Goal: Task Accomplishment & Management: Manage account settings

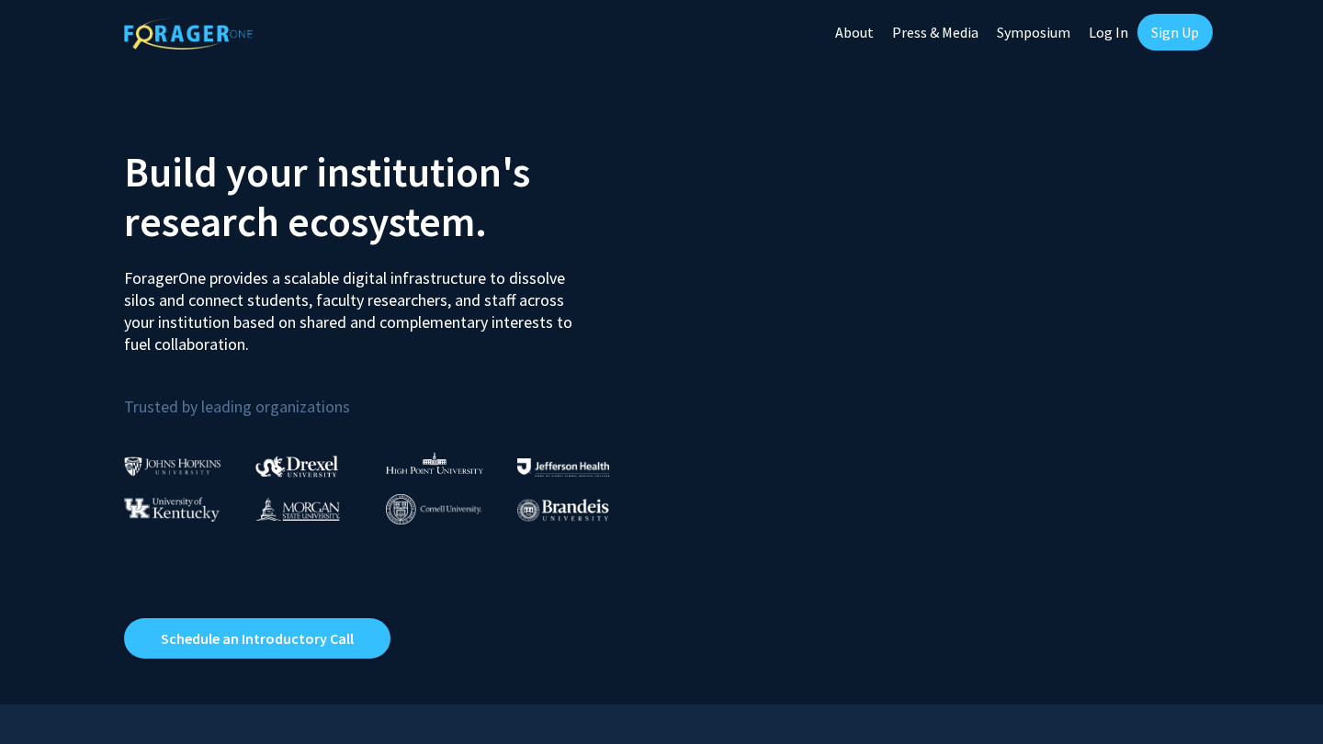
click at [1116, 36] on link "Log In" at bounding box center [1109, 32] width 58 height 64
select select
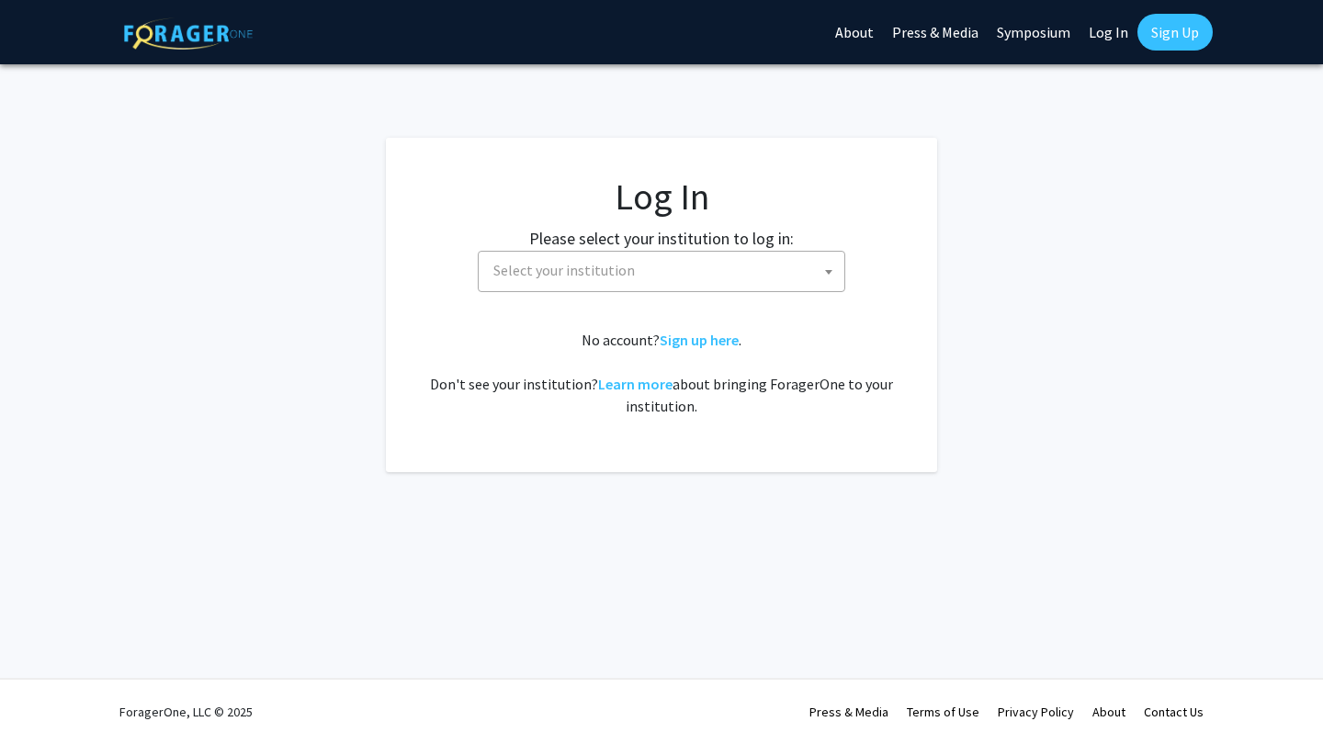
click at [662, 266] on span "Select your institution" at bounding box center [665, 271] width 358 height 38
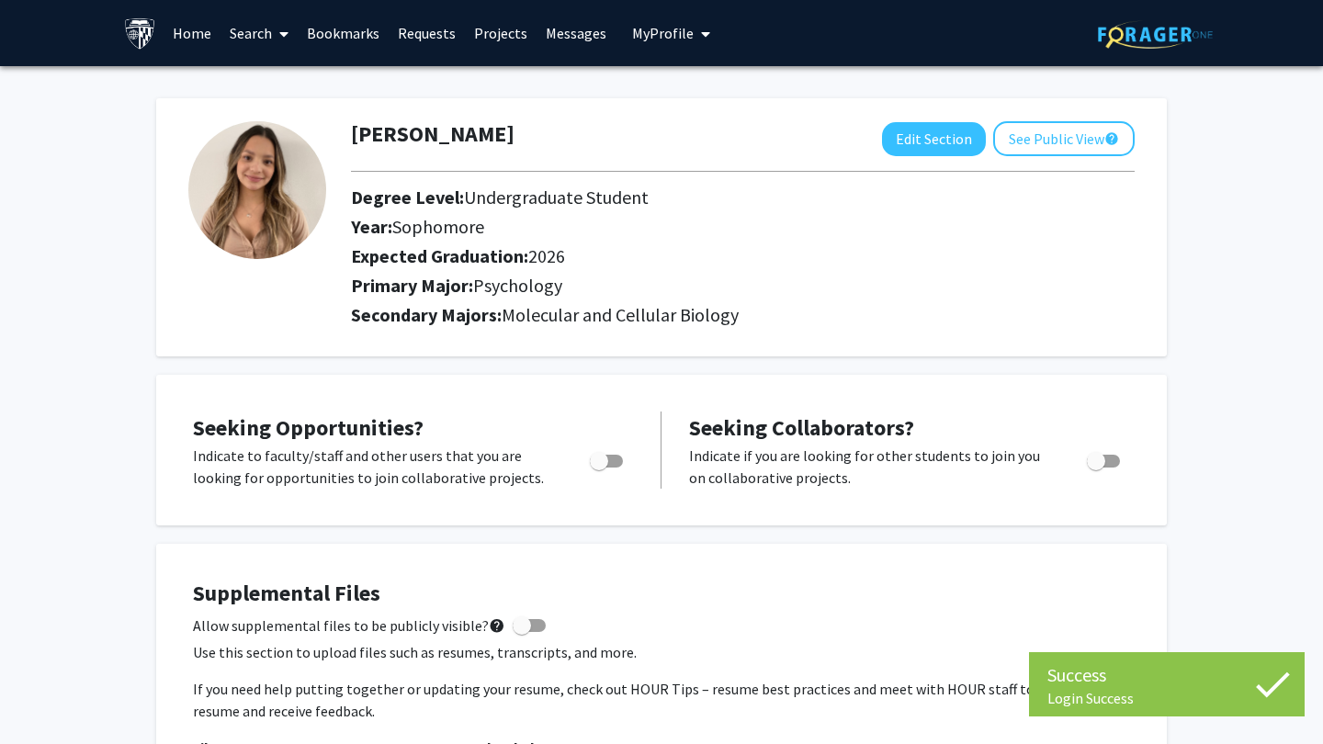
click at [578, 34] on link "Messages" at bounding box center [576, 33] width 79 height 64
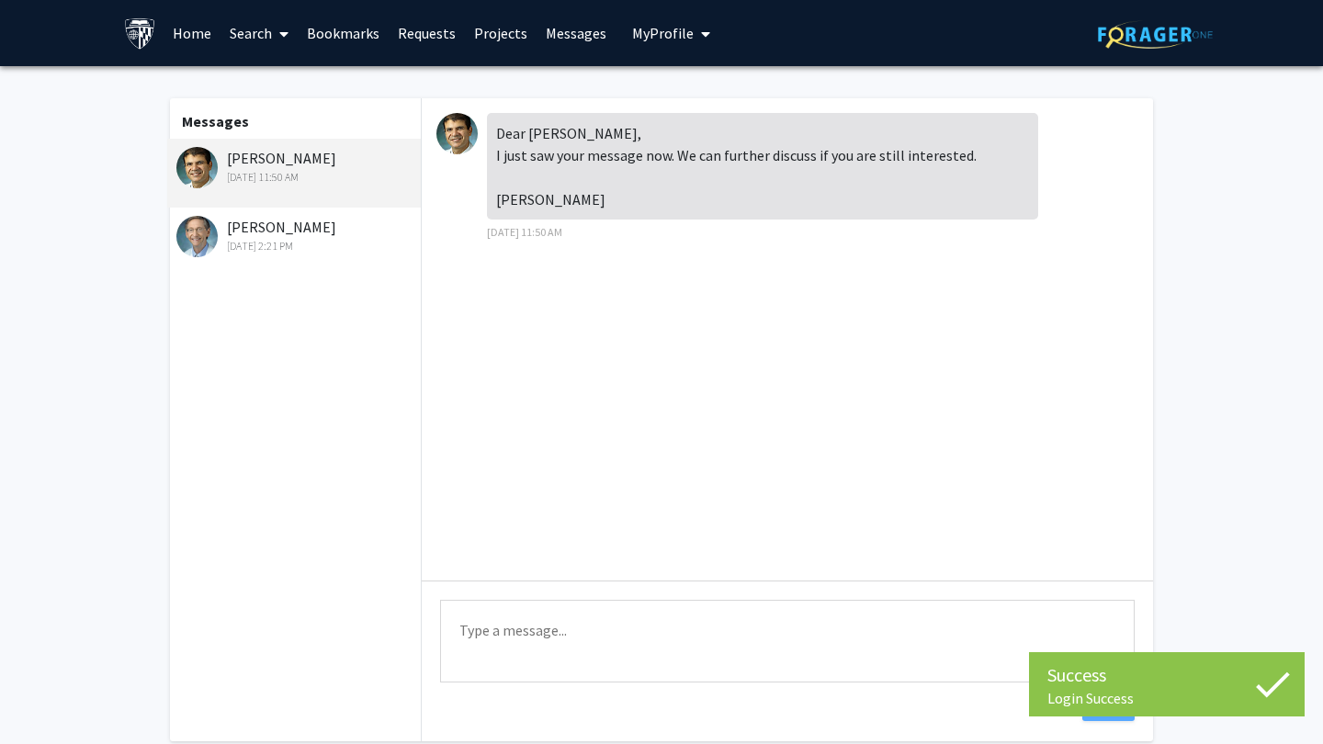
click at [178, 36] on link "Home" at bounding box center [192, 33] width 57 height 64
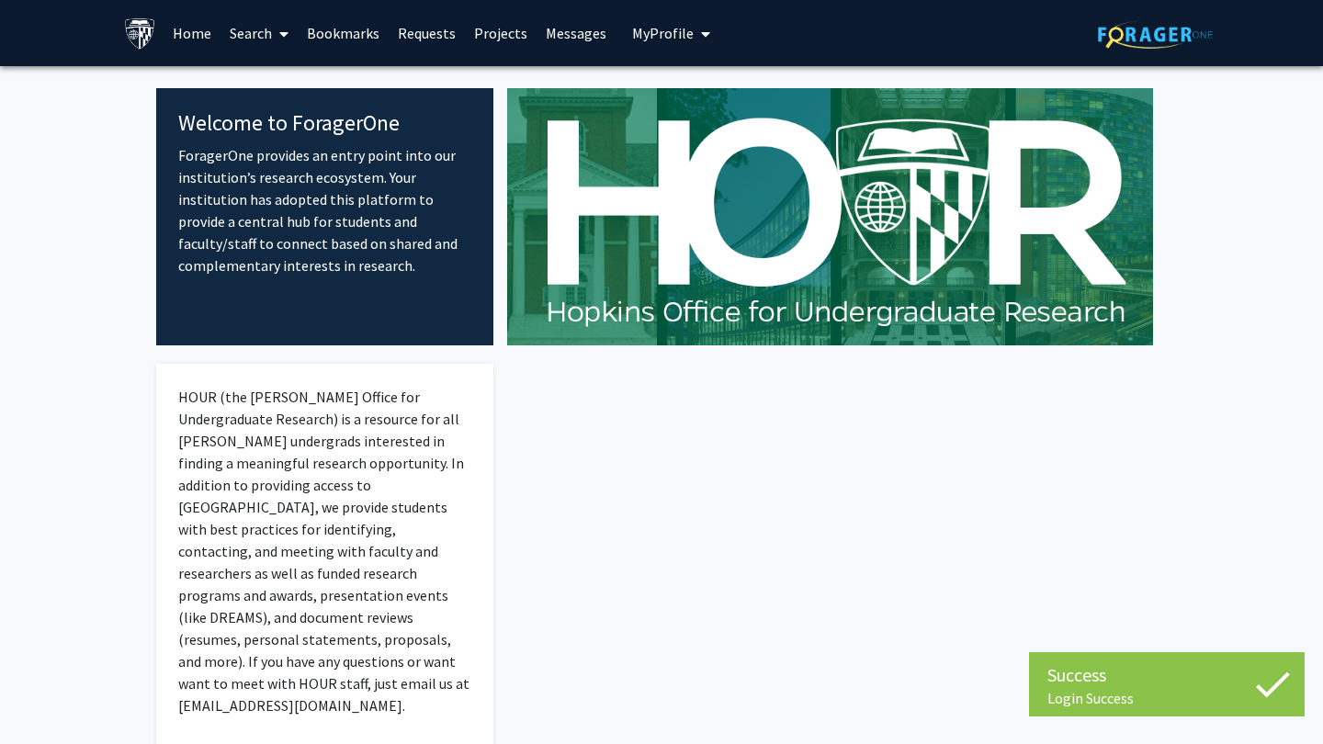
click at [134, 37] on img at bounding box center [140, 33] width 32 height 32
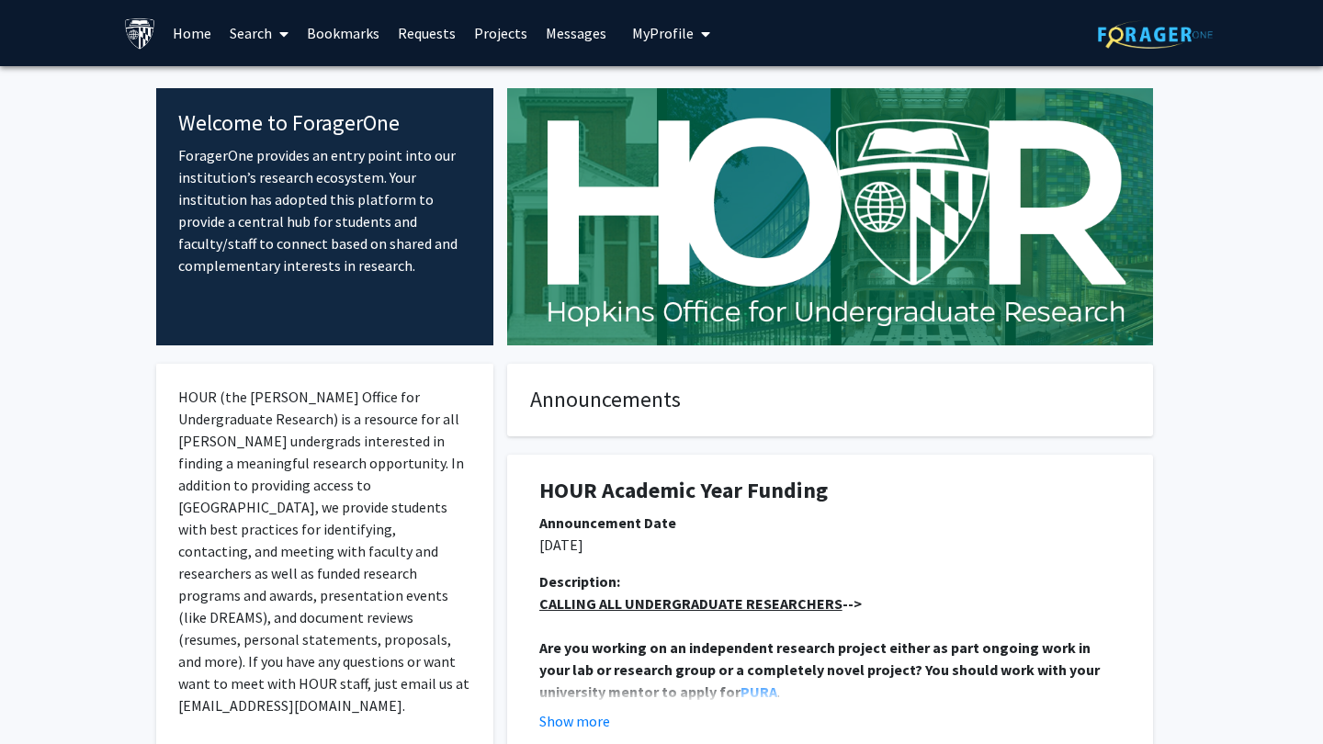
click at [680, 45] on button "My Profile" at bounding box center [671, 33] width 89 height 66
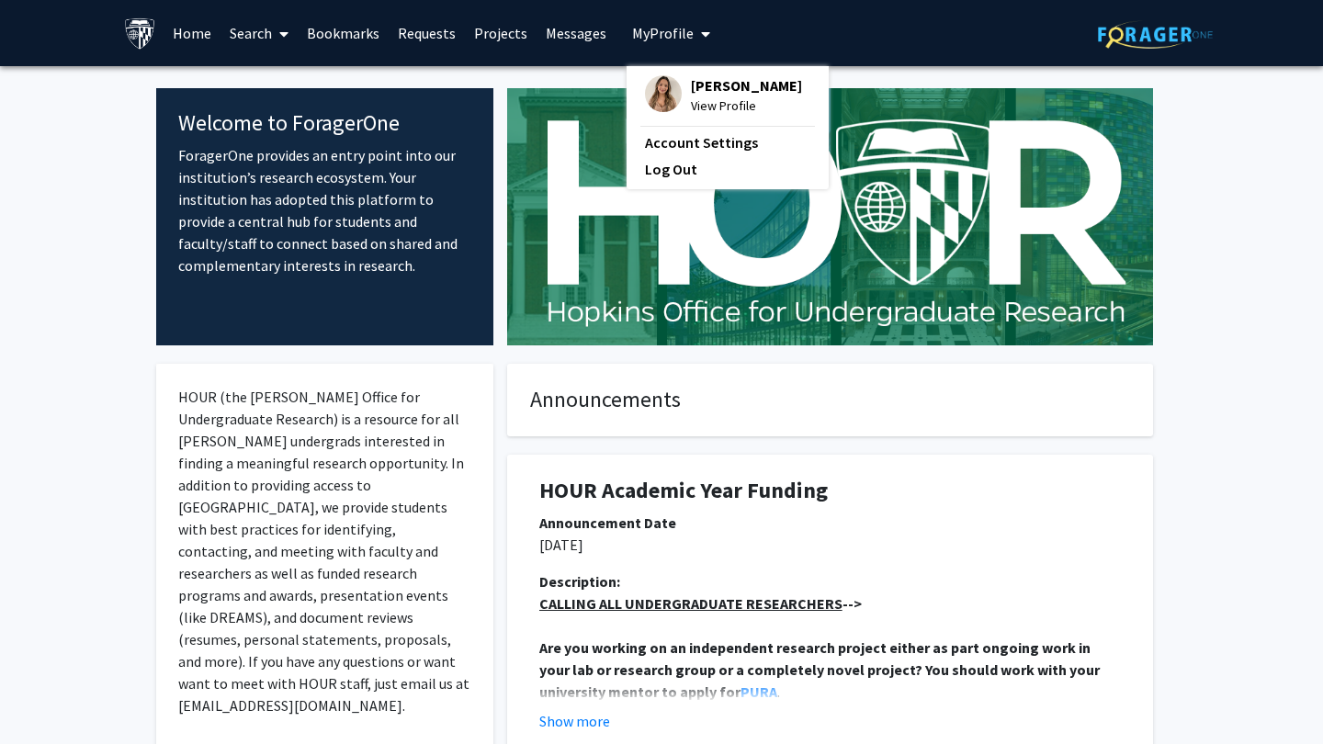
click at [691, 96] on span "[PERSON_NAME]" at bounding box center [746, 85] width 111 height 20
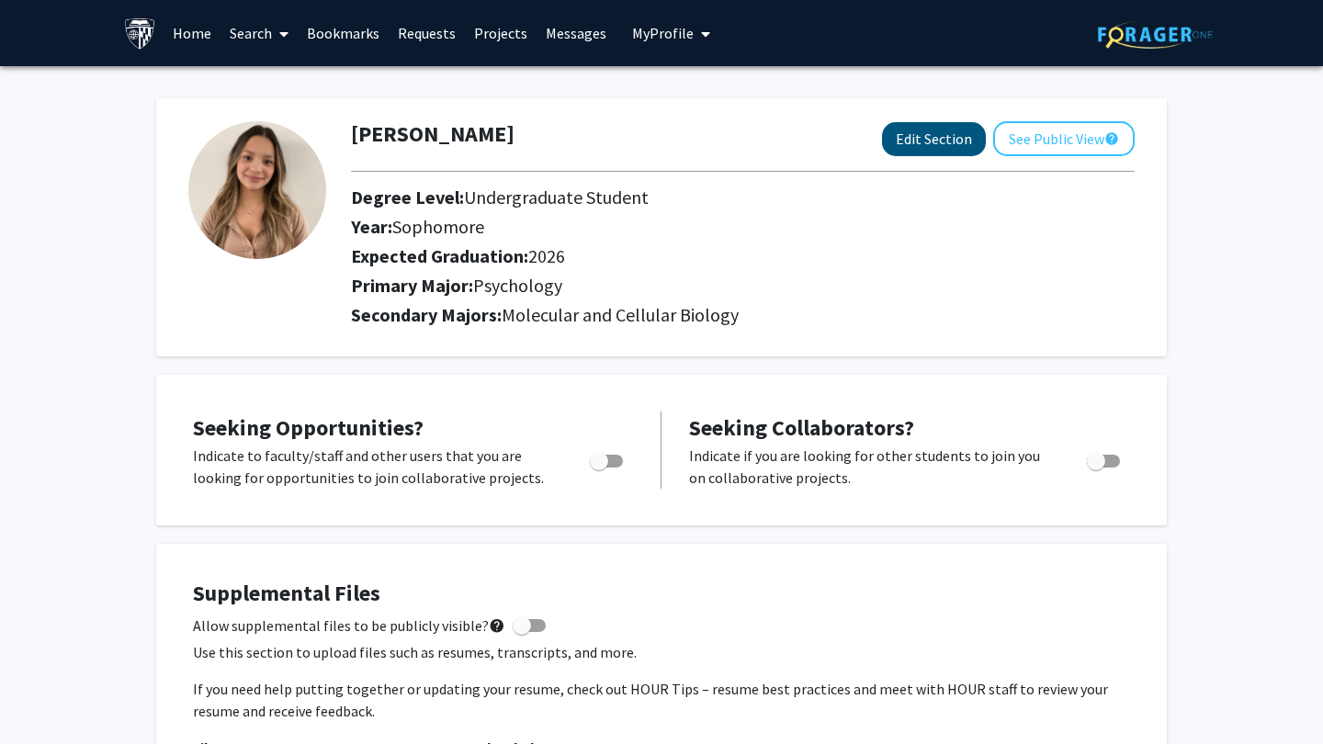
click at [945, 140] on button "Edit Section" at bounding box center [934, 139] width 104 height 34
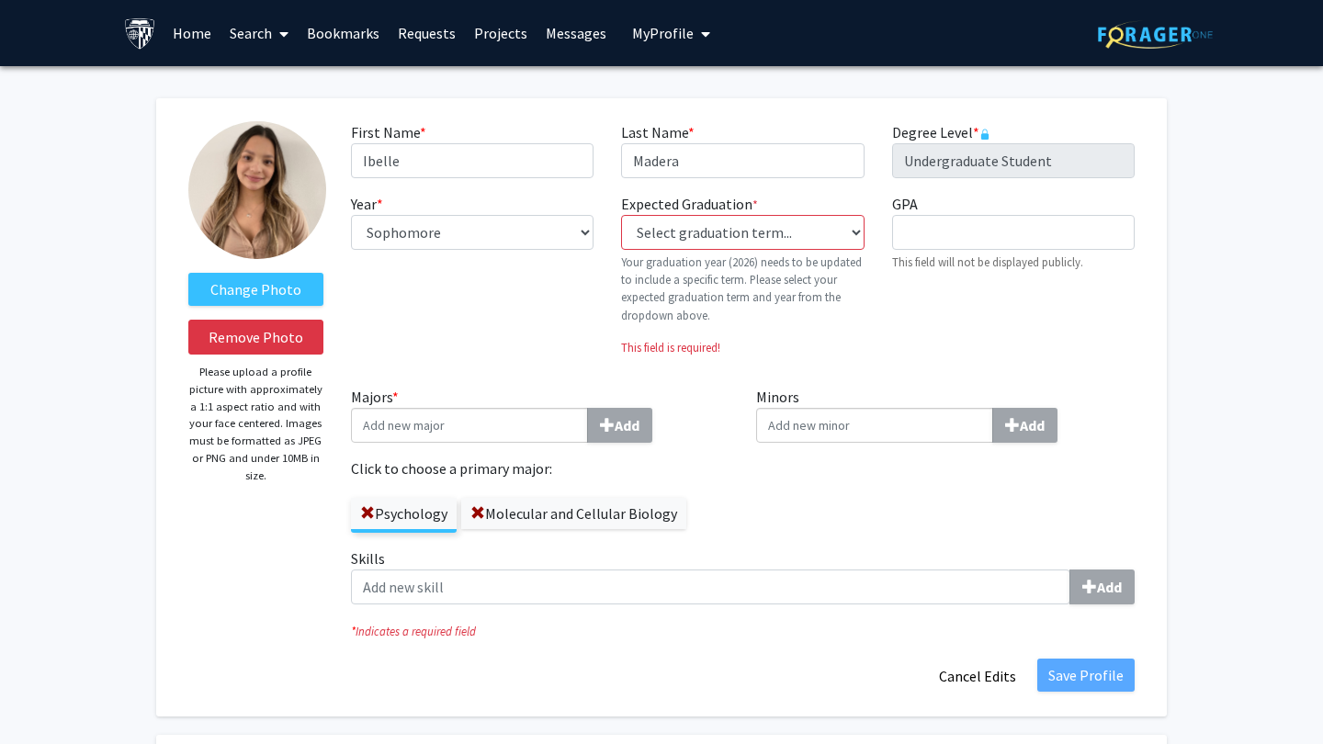
click at [563, 205] on div "Year * required --- First-year Sophomore Junior Senior Postbaccalaureate Certif…" at bounding box center [472, 282] width 270 height 178
click at [562, 215] on div "Year * required --- First-year Sophomore Junior Senior Postbaccalaureate Certif…" at bounding box center [472, 282] width 270 height 178
select select "senior"
select select "32: fall_2025"
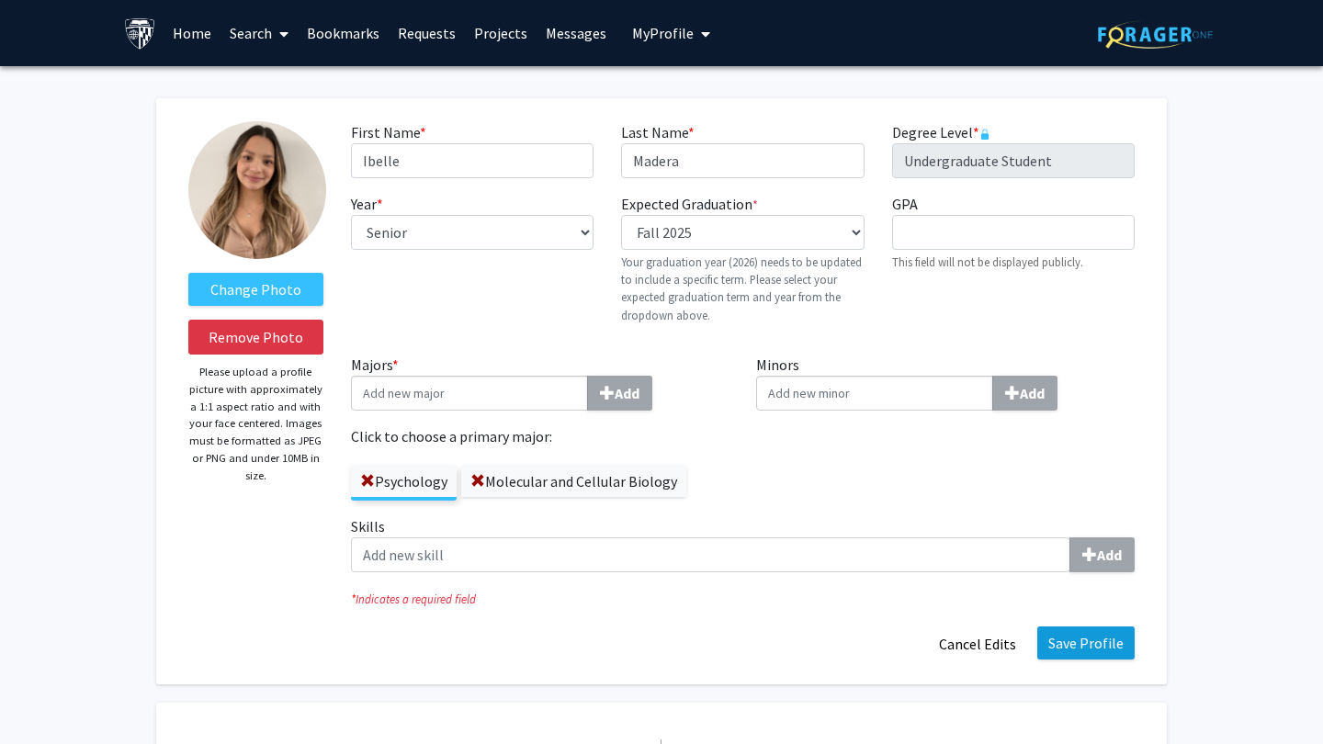
click at [1099, 635] on button "Save Profile" at bounding box center [1085, 643] width 97 height 33
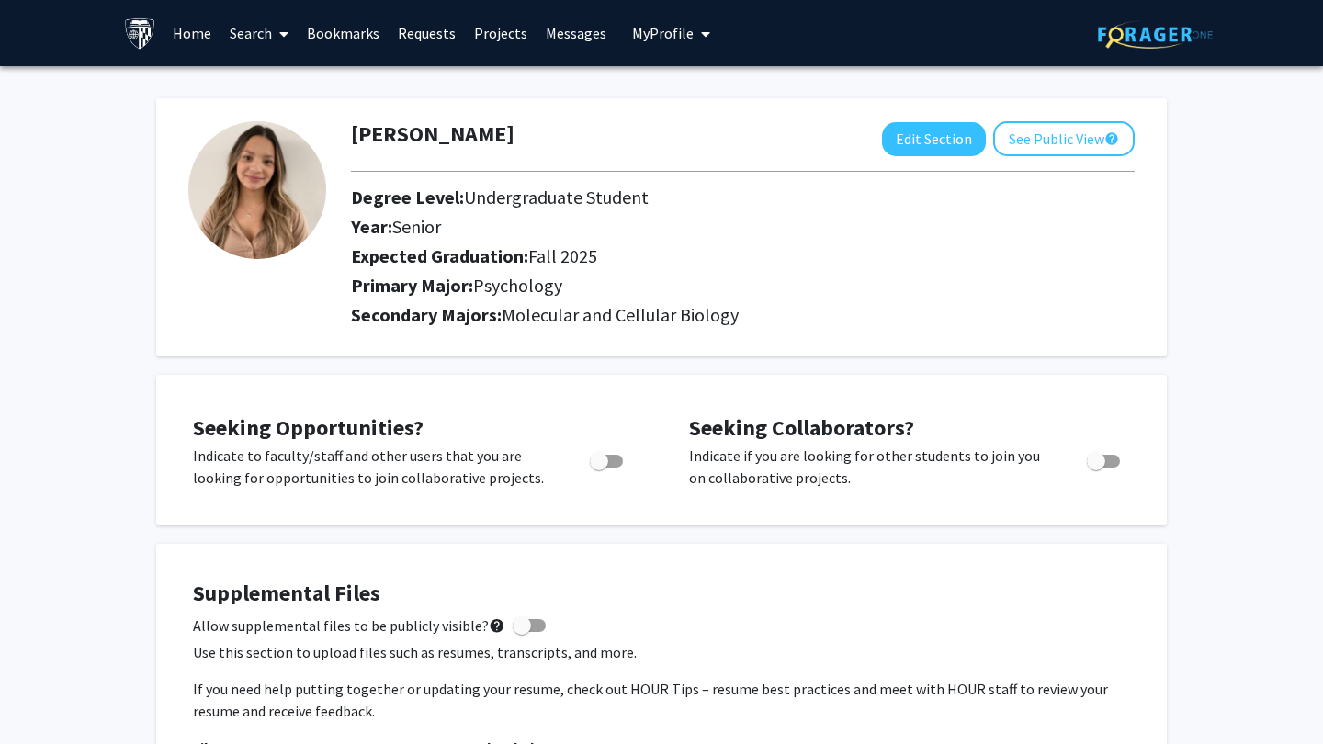
click at [578, 30] on link "Messages" at bounding box center [576, 33] width 79 height 64
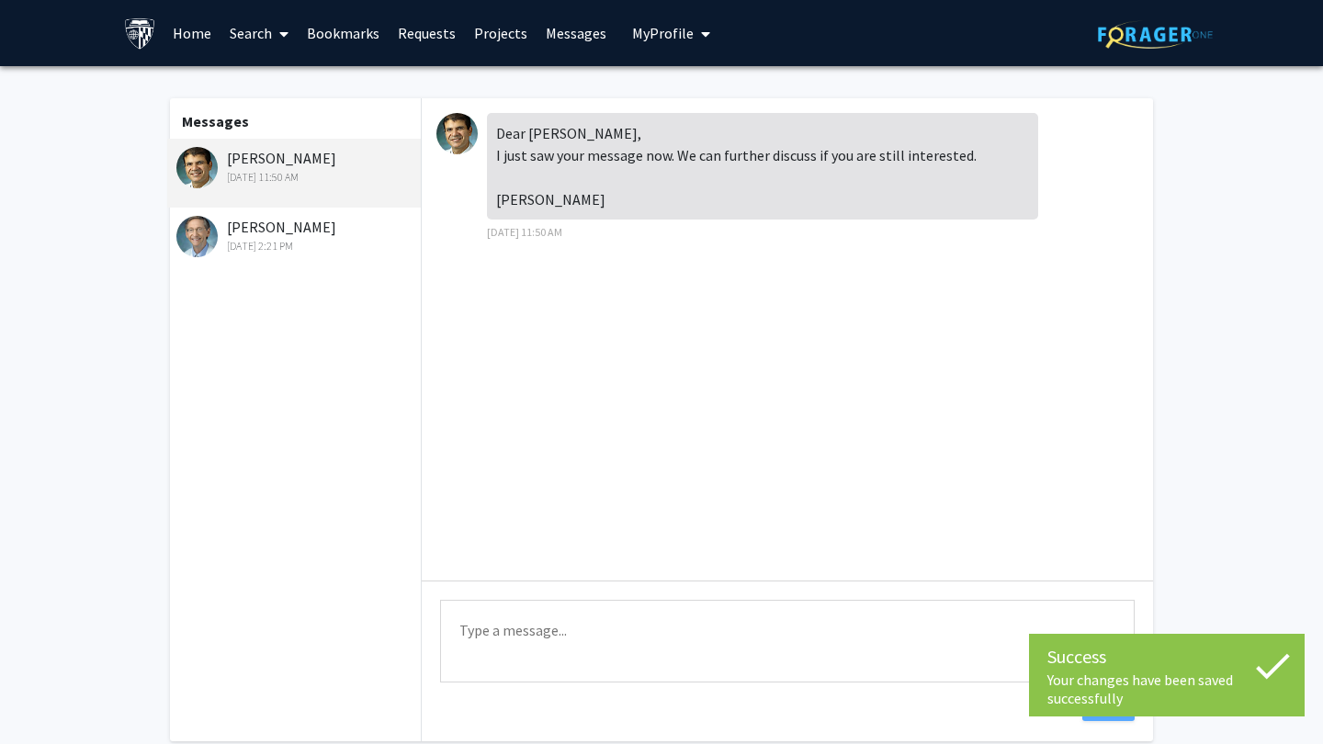
click at [305, 238] on div "[PERSON_NAME] [DATE] 2:21 PM" at bounding box center [296, 235] width 240 height 39
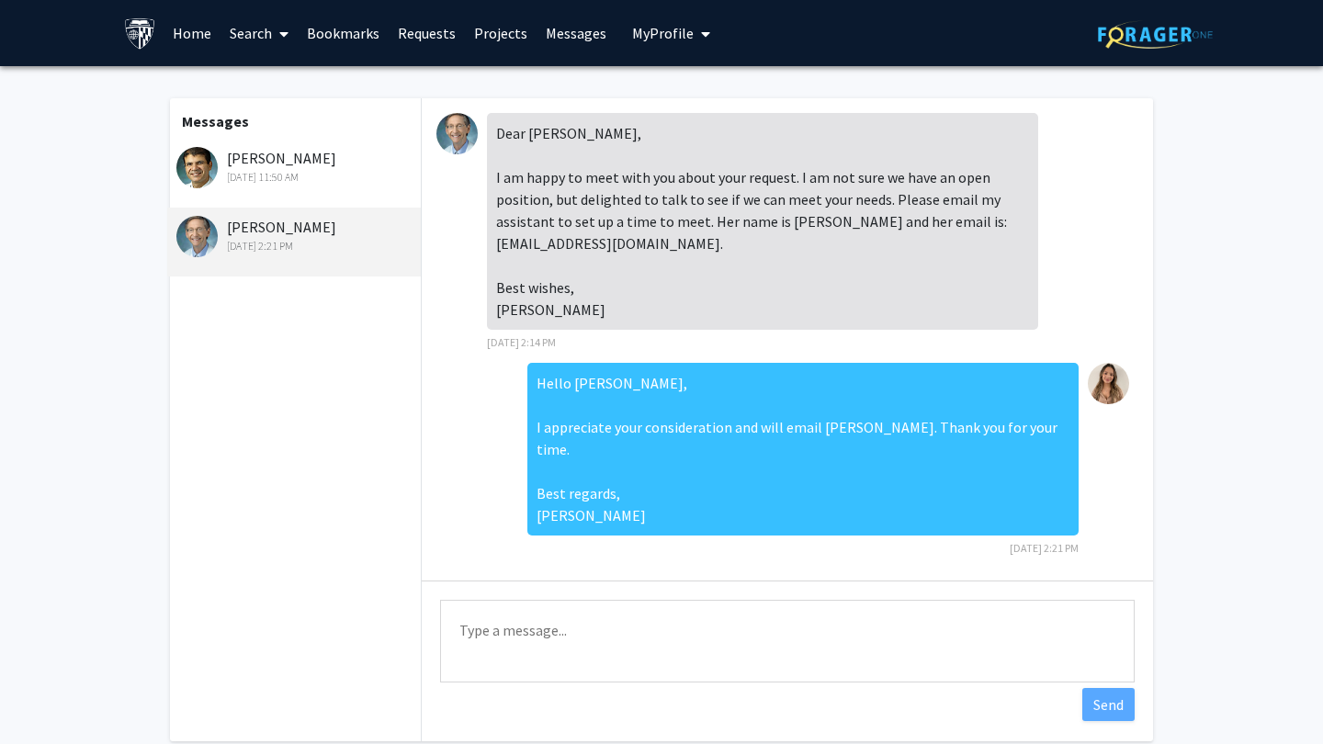
click at [276, 169] on div "[PERSON_NAME] [DATE] 11:50 AM" at bounding box center [296, 166] width 240 height 39
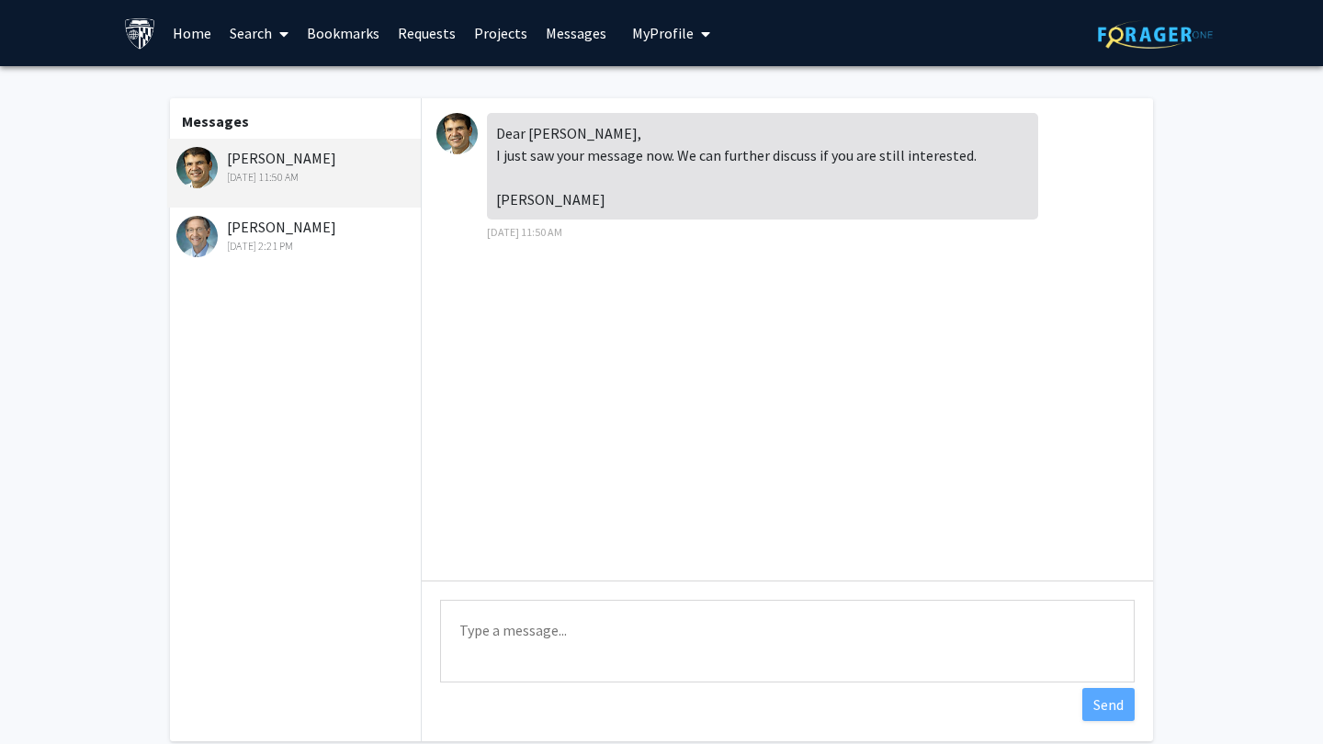
click at [676, 48] on button "My Profile" at bounding box center [671, 33] width 89 height 66
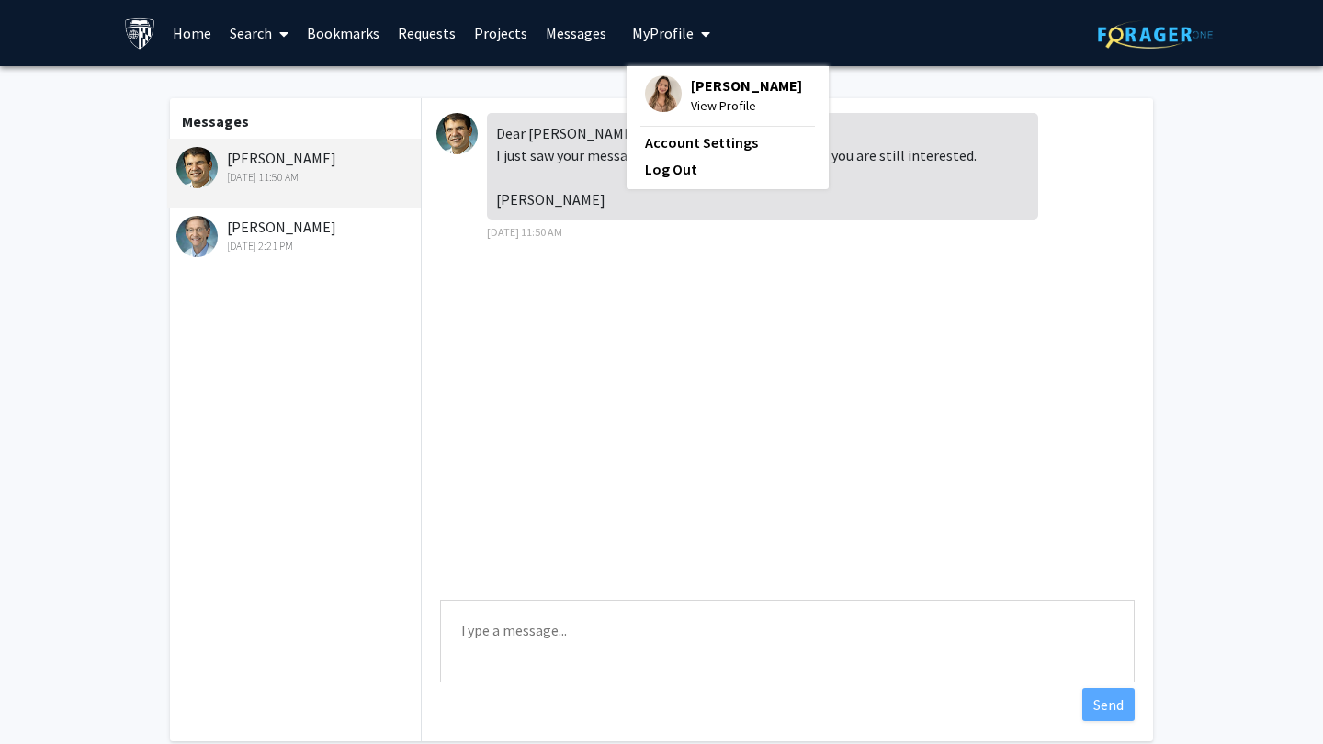
click at [708, 103] on span "View Profile" at bounding box center [746, 106] width 111 height 20
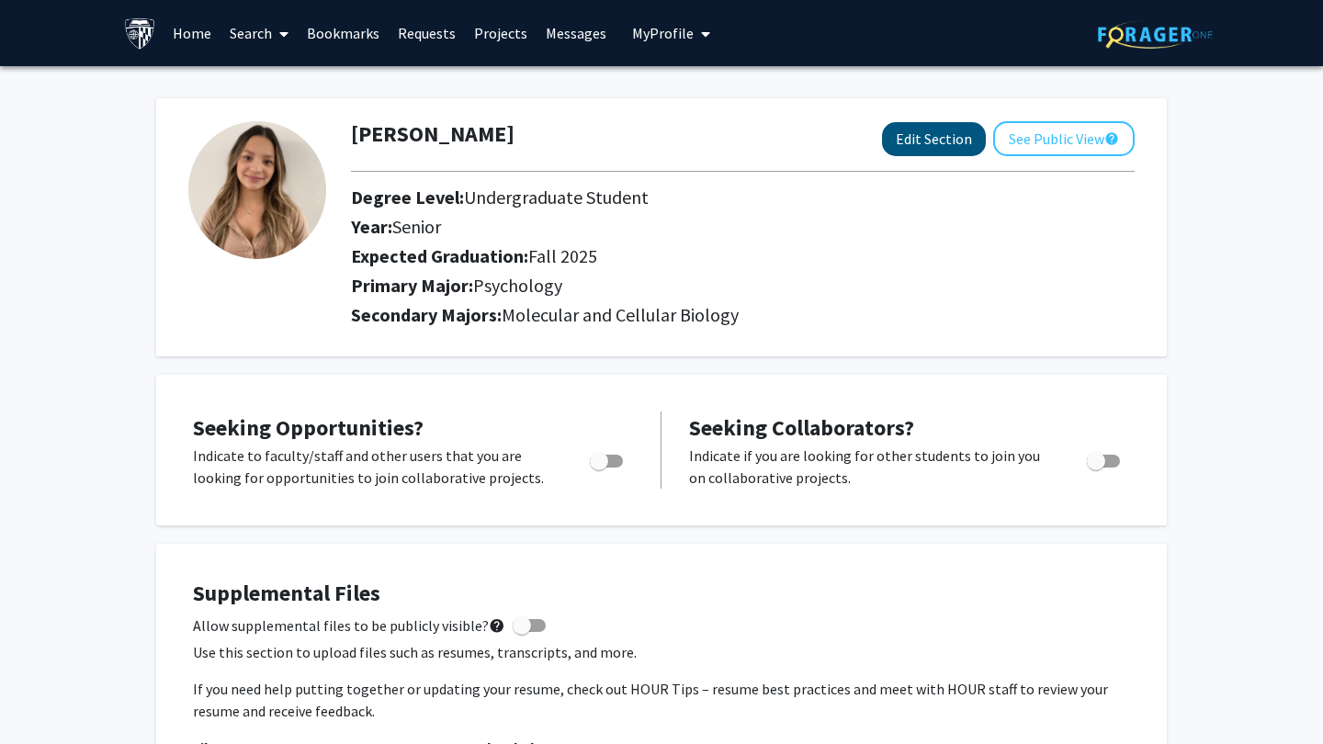
click at [945, 148] on button "Edit Section" at bounding box center [934, 139] width 104 height 34
select select "senior"
select select "31: fall_2025"
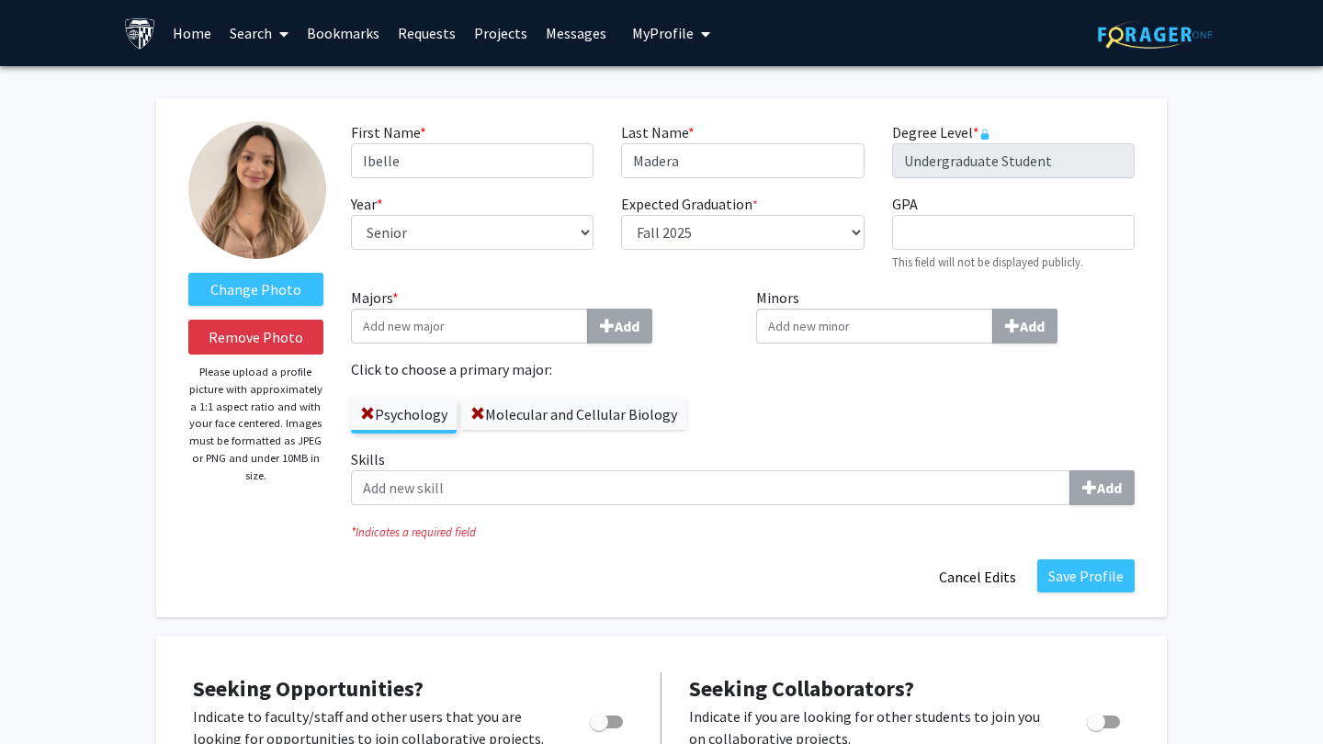
click at [538, 415] on label "Molecular and Cellular Biology" at bounding box center [573, 414] width 225 height 31
click at [0, 0] on input "Molecular and Cellular Biology" at bounding box center [0, 0] width 0 height 0
click at [1115, 580] on button "Save Profile" at bounding box center [1085, 576] width 97 height 33
